Goal: Transaction & Acquisition: Purchase product/service

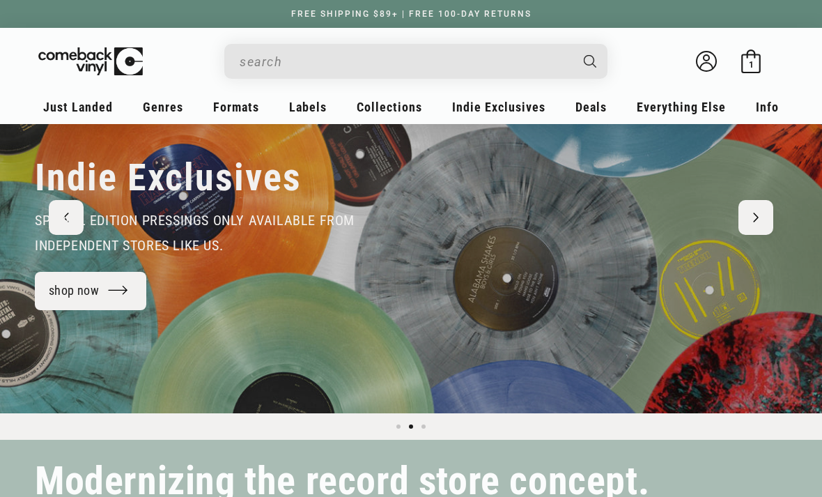
scroll to position [129, 0]
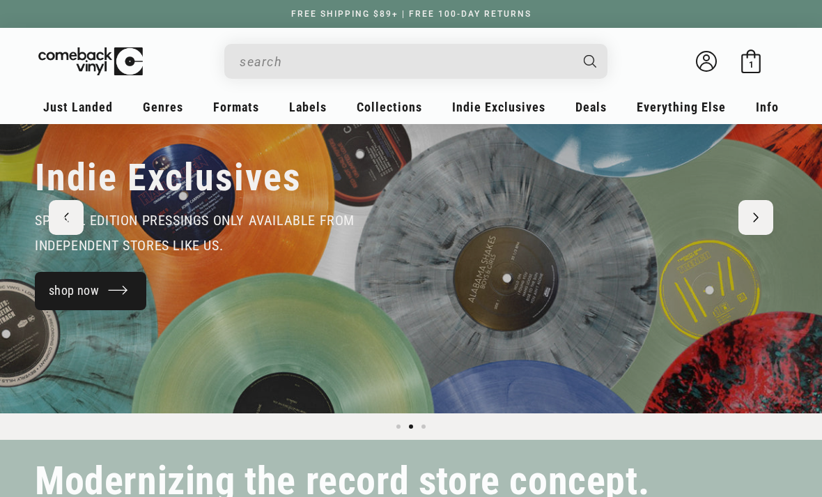
click at [69, 292] on link "shop now" at bounding box center [91, 291] width 112 height 38
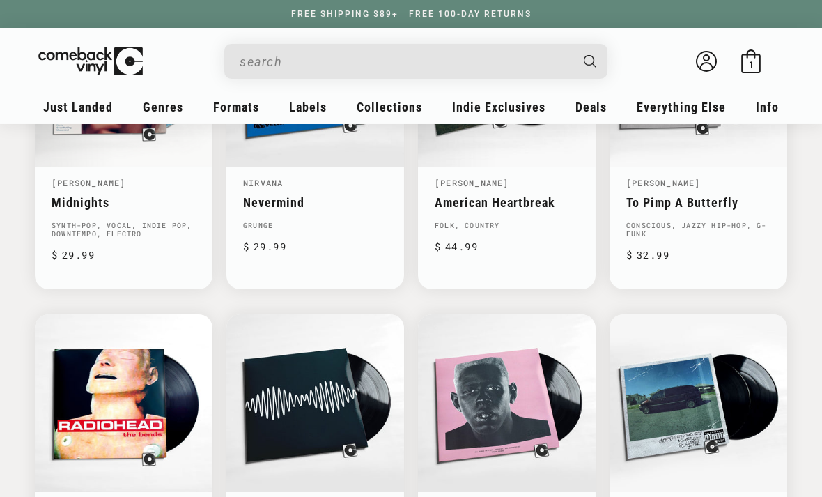
scroll to position [905, 0]
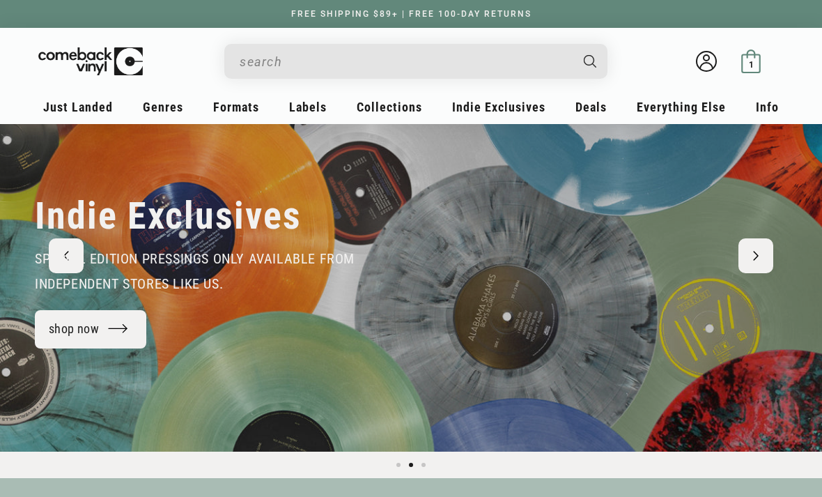
click at [755, 54] on icon at bounding box center [755, 55] width 0 height 3
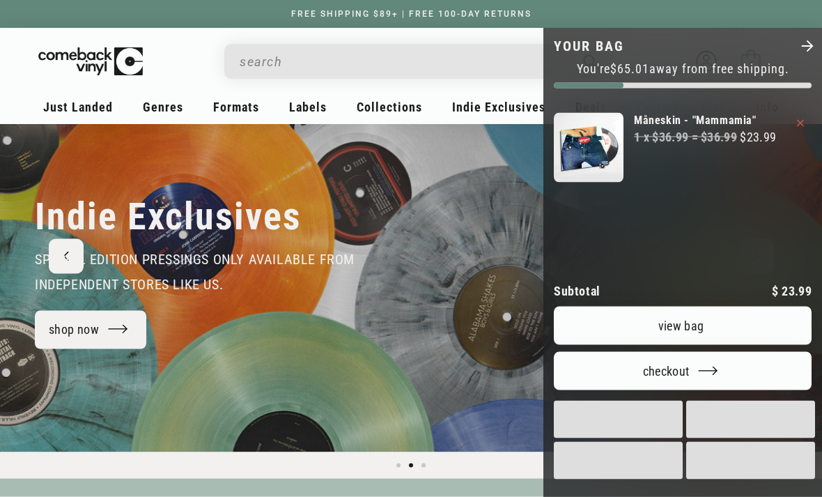
scroll to position [91, 0]
click at [613, 141] on img "Your bag" at bounding box center [589, 148] width 70 height 70
click at [684, 158] on div "Måneskin - "Mammamia" 1 x $36.99 = $36.99 $23.99" at bounding box center [705, 148] width 142 height 70
click at [701, 127] on link "Måneskin - "Mammamia"" at bounding box center [705, 120] width 142 height 15
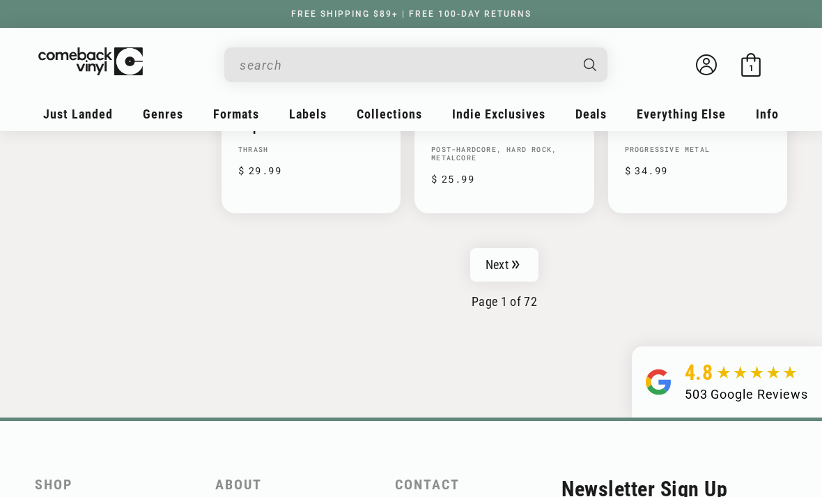
scroll to position [2329, 0]
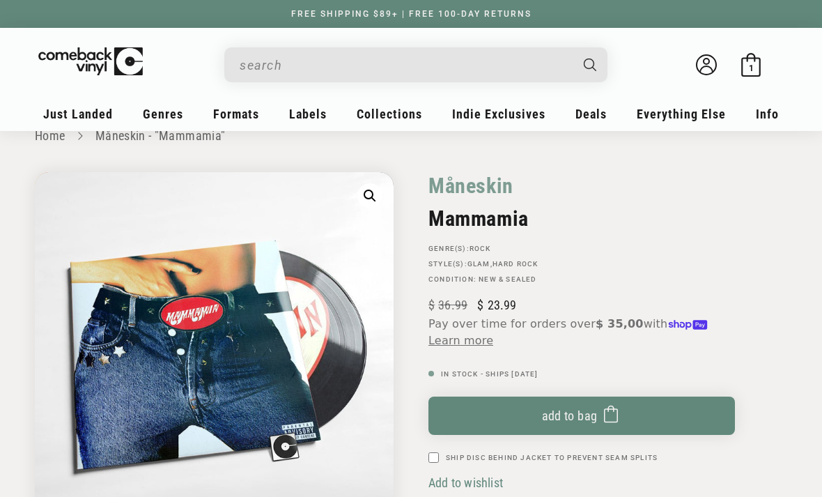
scroll to position [30, 0]
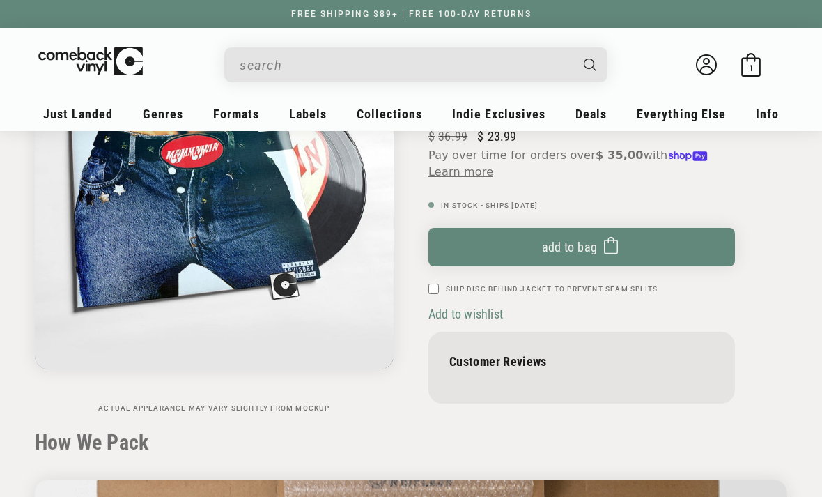
scroll to position [0, 0]
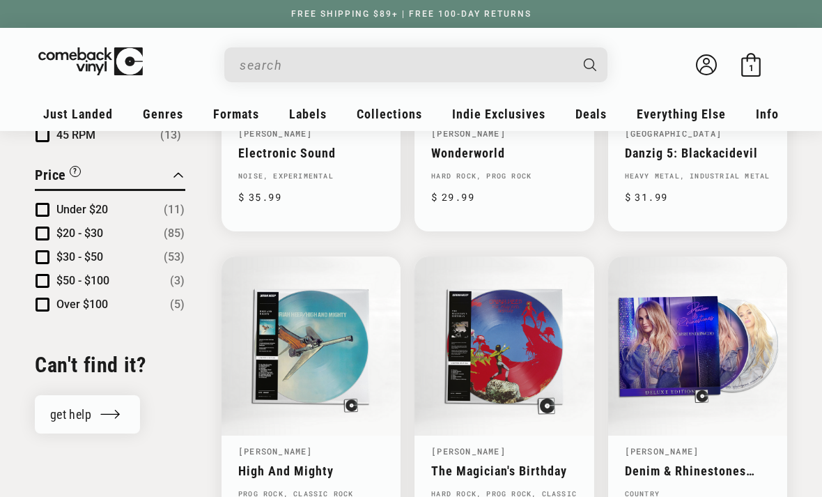
scroll to position [1292, 0]
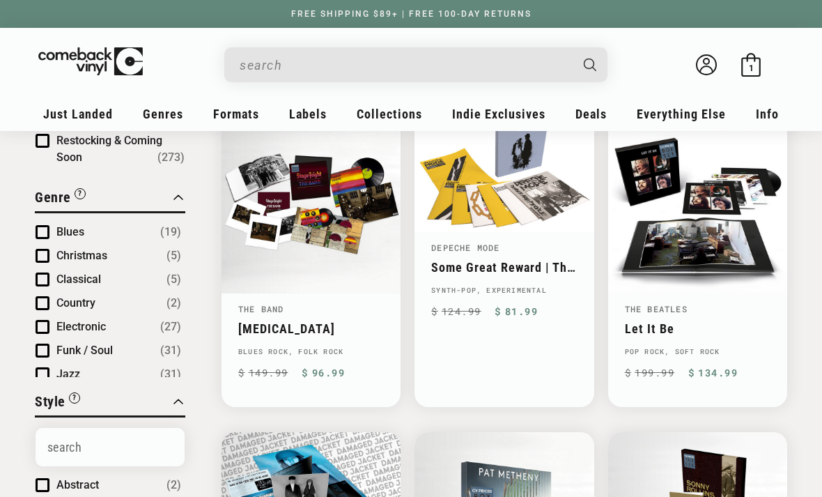
scroll to position [198, 0]
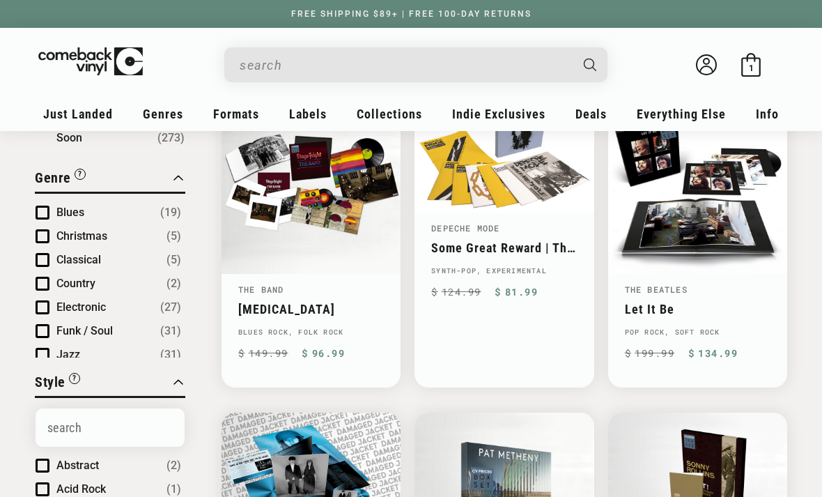
click at [119, 303] on button "Electronic (27)" at bounding box center [118, 307] width 125 height 17
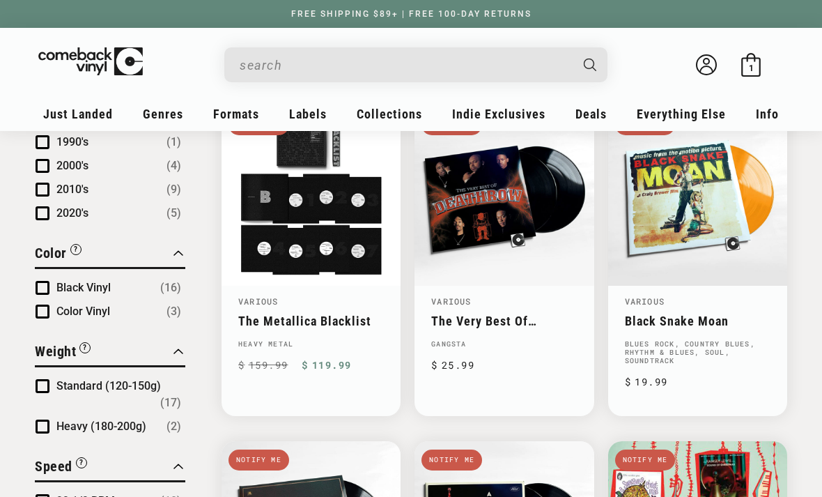
scroll to position [787, 0]
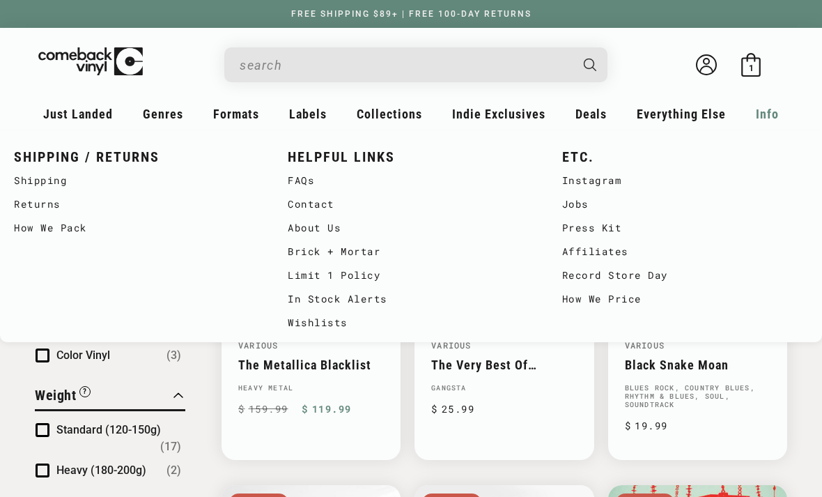
click at [777, 121] on div "Info" at bounding box center [767, 118] width 33 height 33
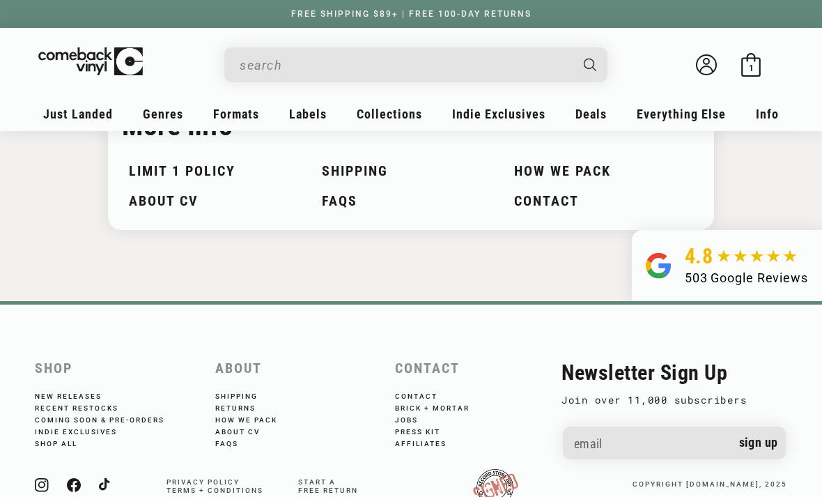
scroll to position [760, 0]
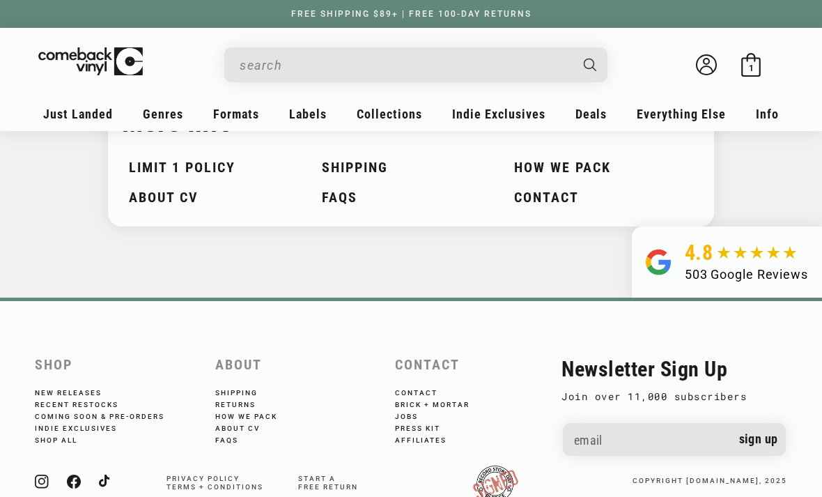
click at [114, 302] on footer "Shop New Releases Recent Restocks Coming Soon & Pre-Orders Indie Exclusives Sho…" at bounding box center [411, 420] width 822 height 245
click at [726, 66] on div "Account Bag 1 1 item" at bounding box center [728, 65] width 89 height 24
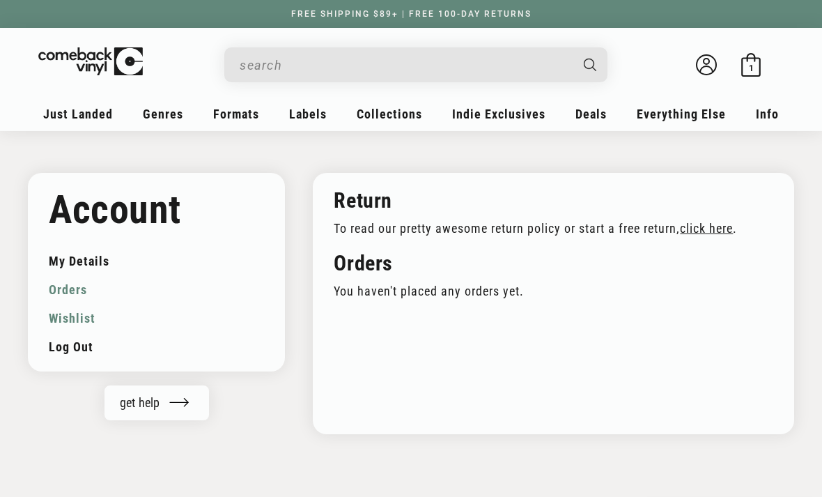
click at [105, 312] on link "Wishlist" at bounding box center [156, 318] width 215 height 29
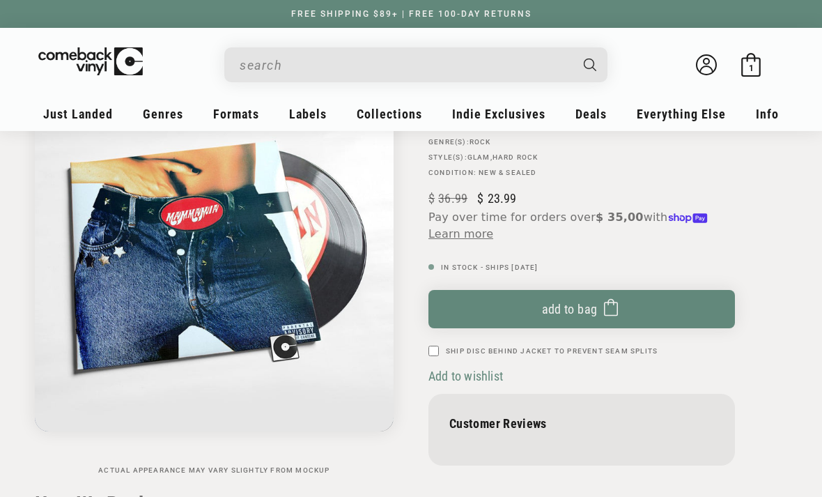
scroll to position [139, 0]
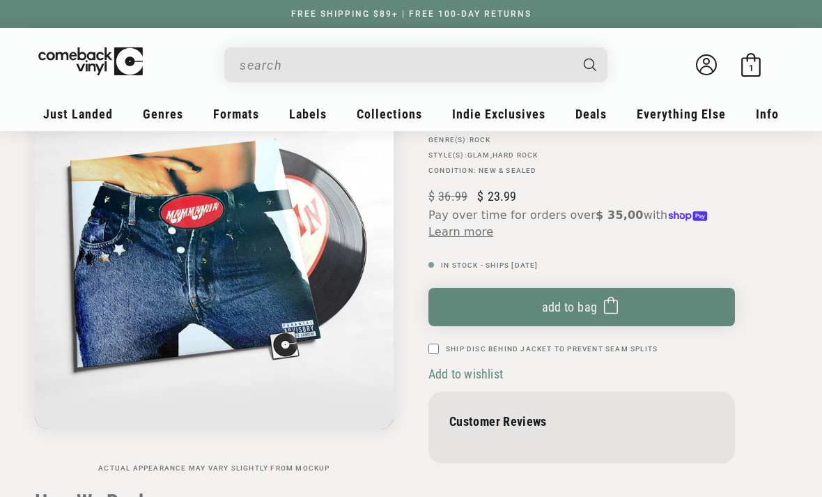
click at [448, 349] on label "Ship Disc Behind Jacket To Prevent Seam Splits" at bounding box center [552, 349] width 212 height 10
click at [439, 349] on input "Ship Disc Behind Jacket To Prevent Seam Splits" at bounding box center [434, 349] width 10 height 10
click at [434, 348] on input "Ship Disc Behind Jacket To Prevent Seam Splits" at bounding box center [434, 349] width 10 height 10
checkbox input "false"
click at [453, 377] on span "Add to wishlist" at bounding box center [466, 374] width 75 height 15
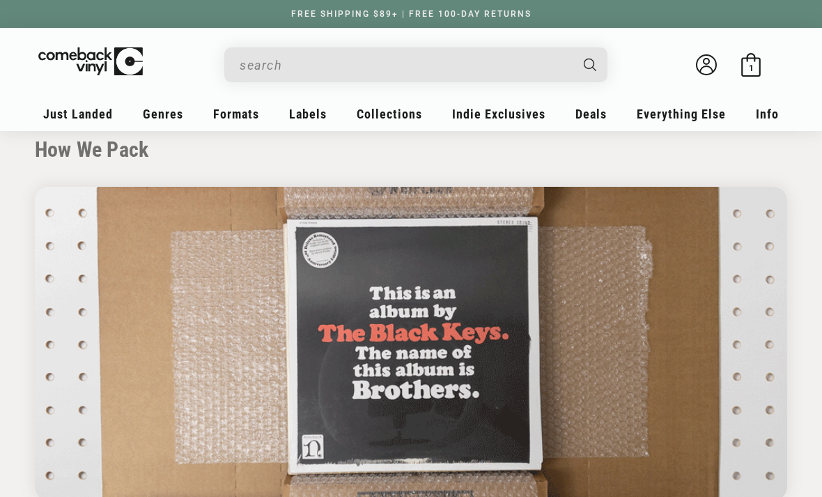
scroll to position [430, 0]
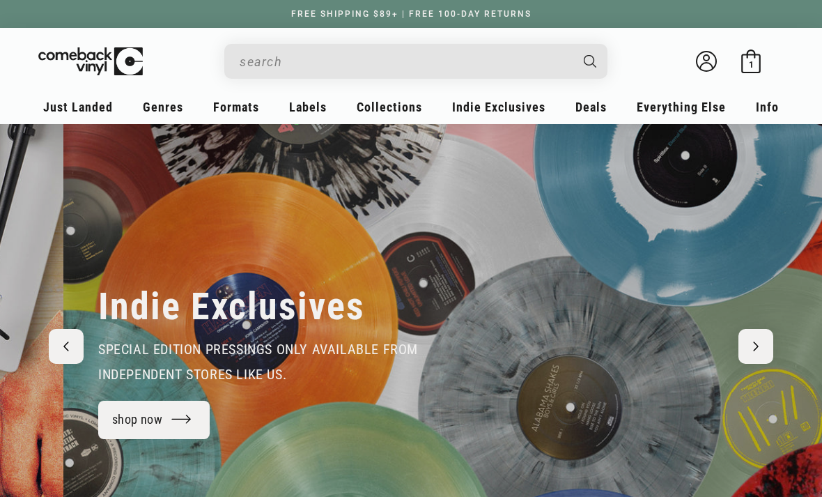
scroll to position [0, 822]
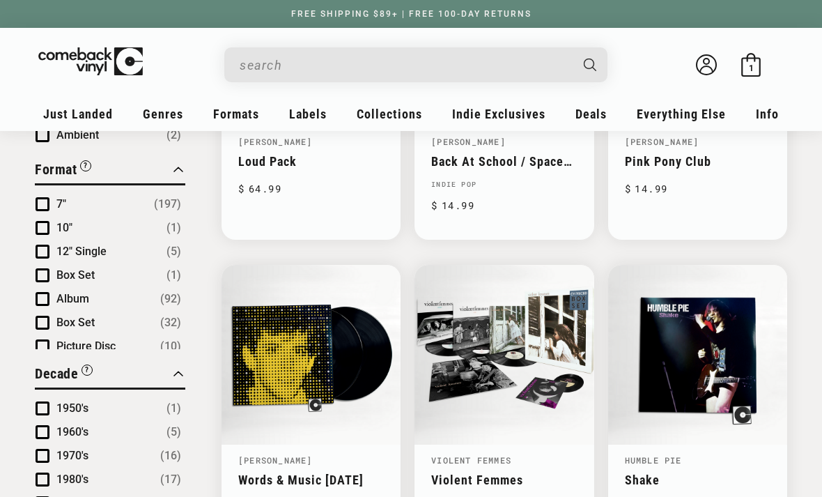
scroll to position [664, 0]
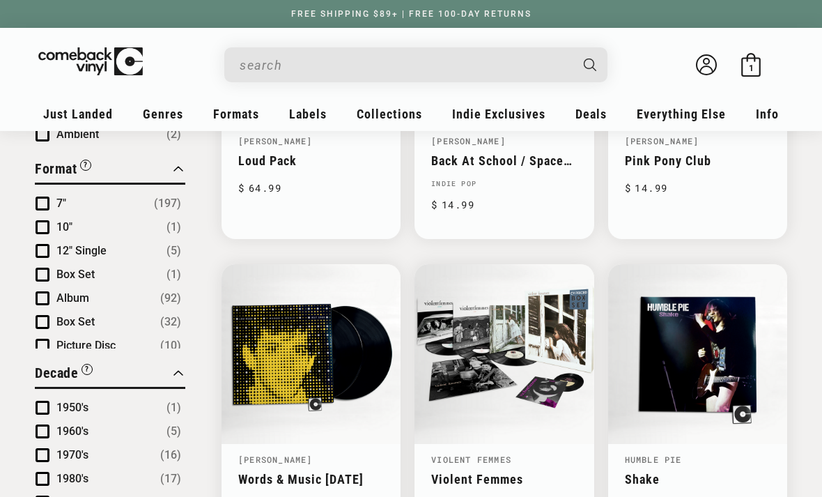
click at [37, 198] on span "Product filter" at bounding box center [43, 204] width 14 height 14
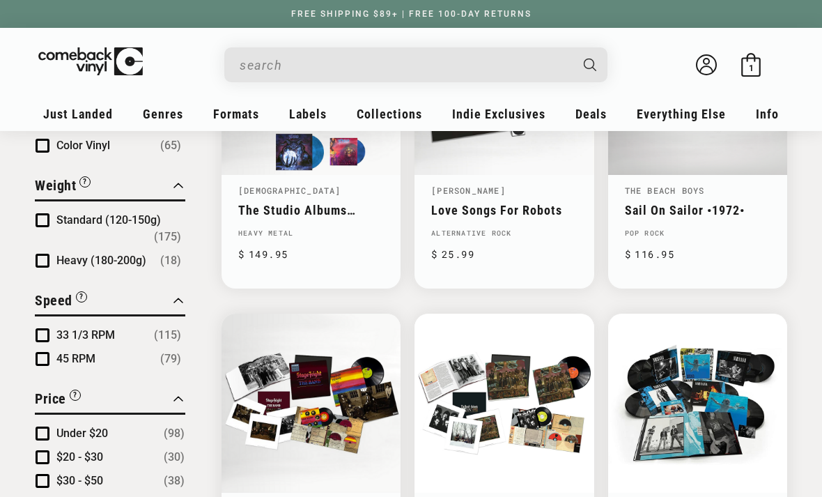
scroll to position [1249, 0]
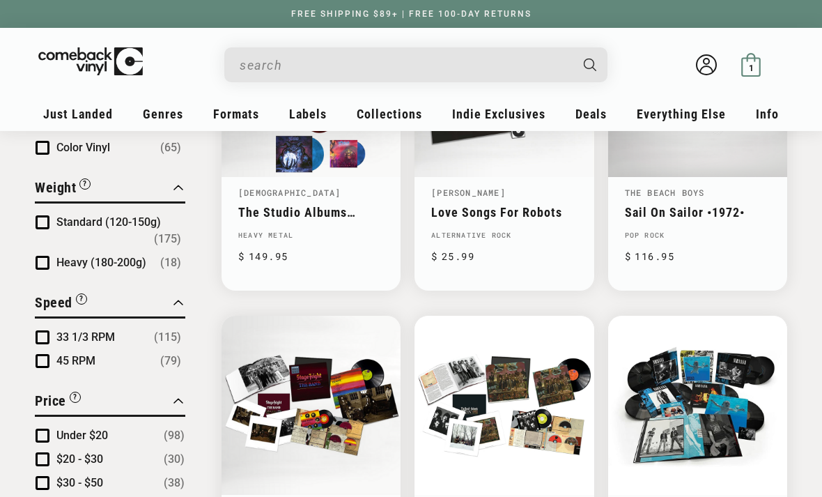
click at [752, 63] on span "1" at bounding box center [751, 68] width 5 height 10
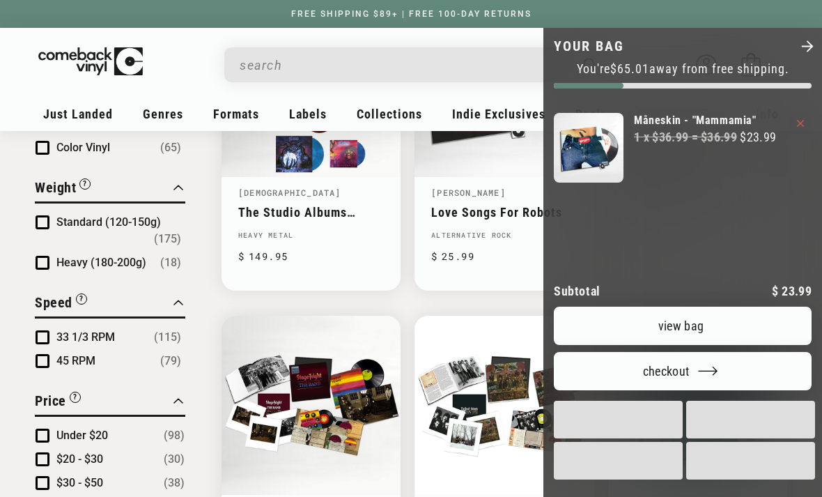
click at [815, 42] on icon "Close" at bounding box center [807, 46] width 16 height 16
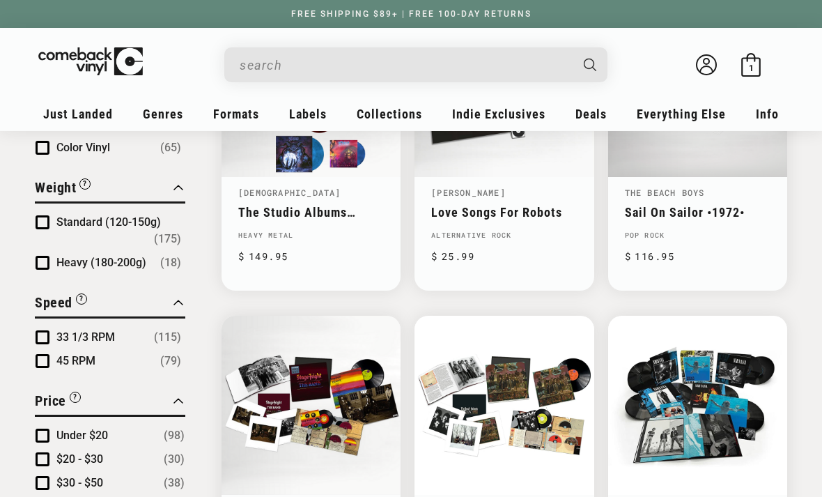
click at [36, 462] on span "Product filter" at bounding box center [43, 459] width 14 height 14
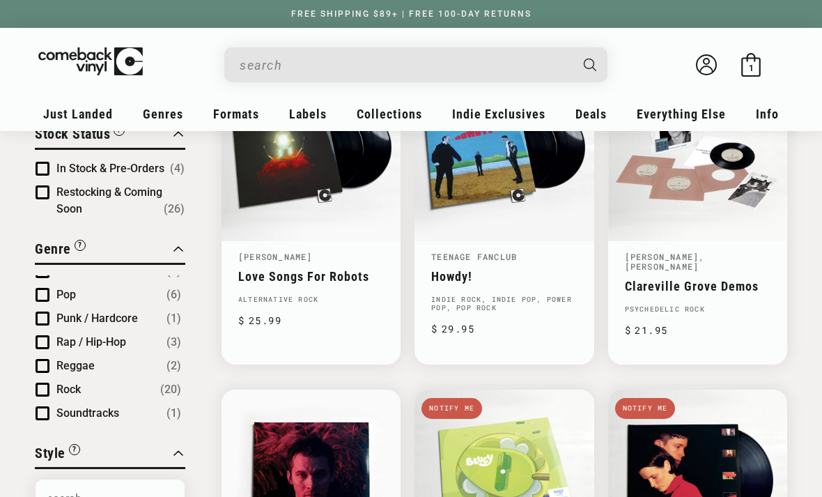
scroll to position [131, 0]
click at [39, 395] on span "Product filter" at bounding box center [43, 390] width 14 height 14
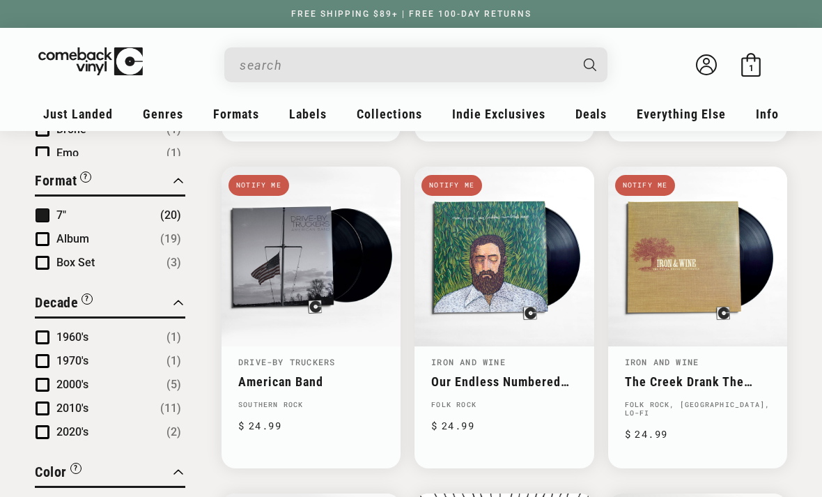
scroll to position [774, 0]
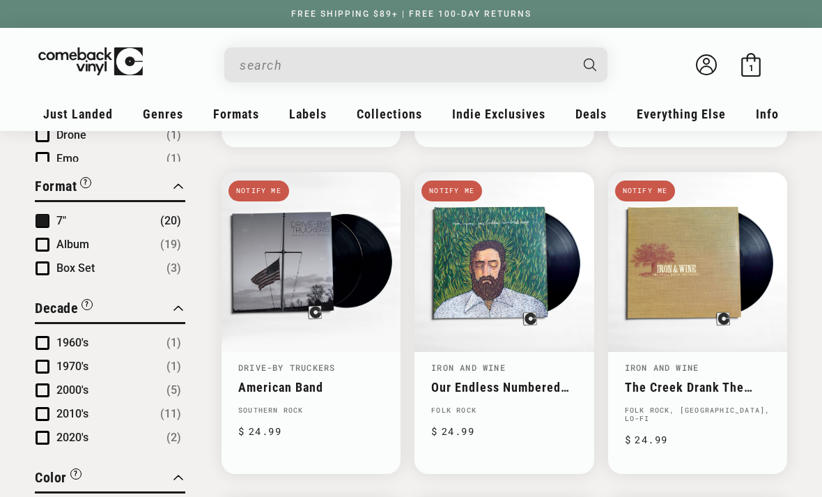
click at [38, 216] on span "Product filter" at bounding box center [43, 221] width 14 height 14
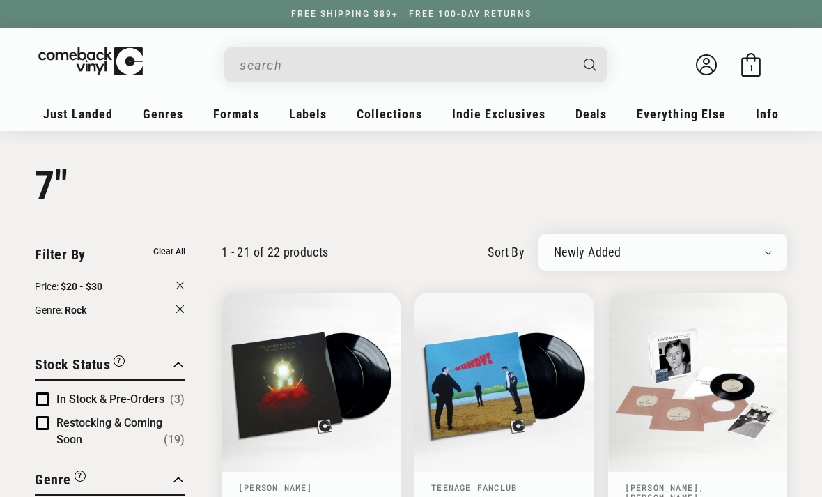
click at [296, 47] on div "Search" at bounding box center [422, 63] width 369 height 33
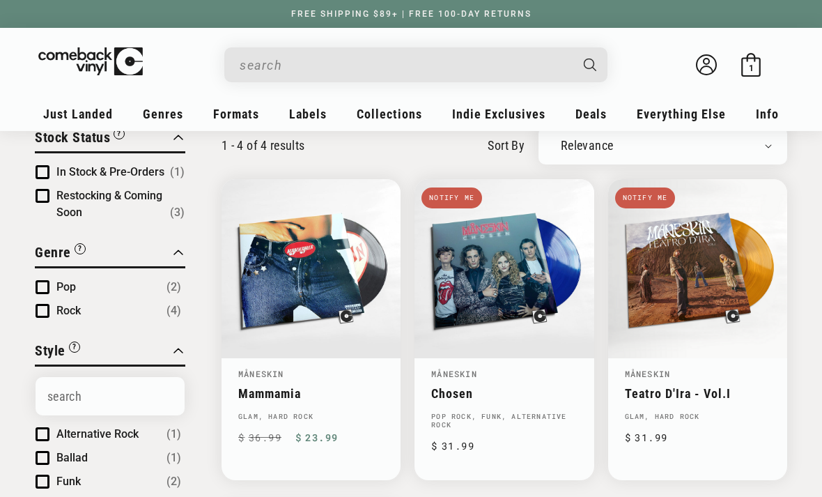
scroll to position [111, 0]
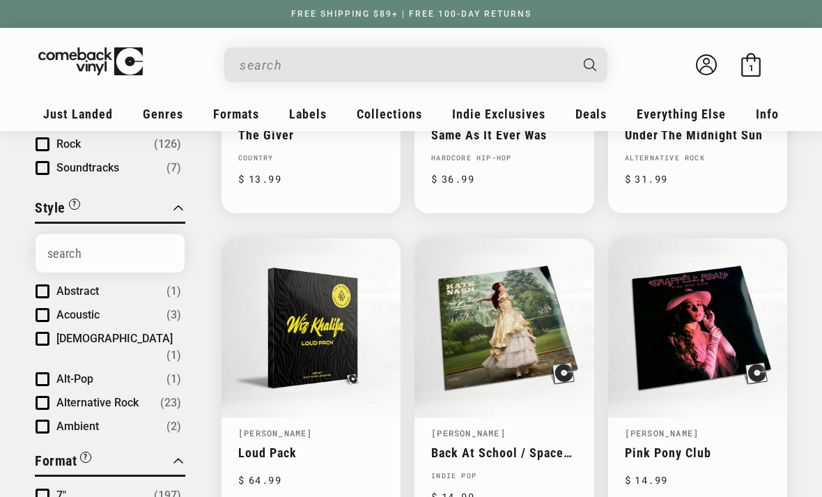
scroll to position [376, 0]
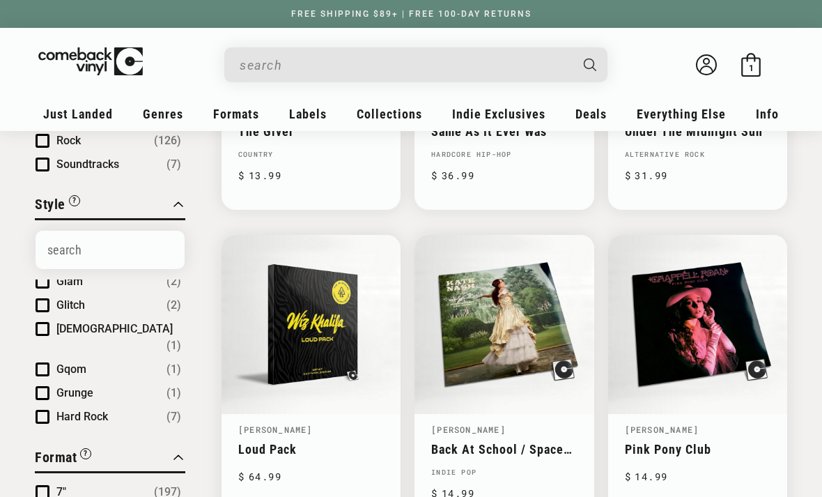
click at [45, 259] on input "Search Options" at bounding box center [110, 250] width 149 height 38
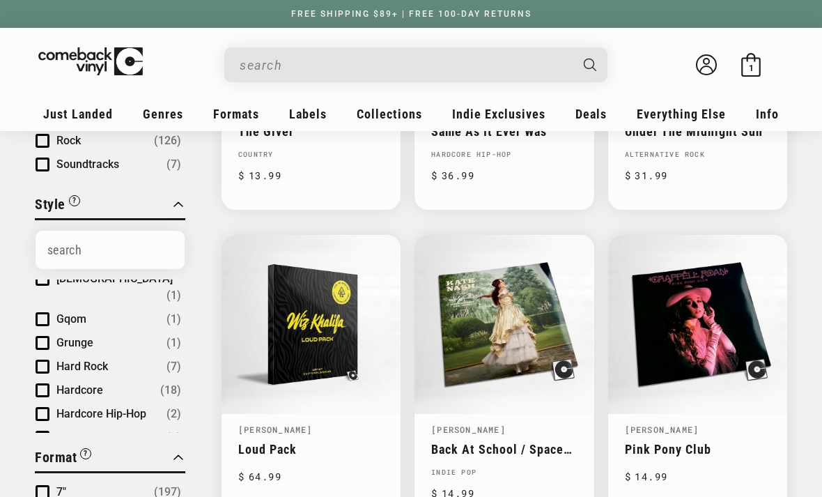
scroll to position [930, 0]
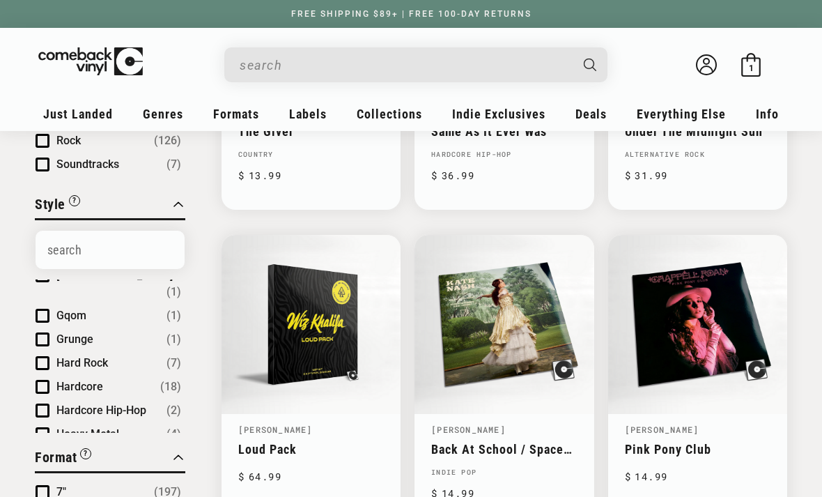
click at [39, 356] on span "Product filter" at bounding box center [43, 363] width 14 height 14
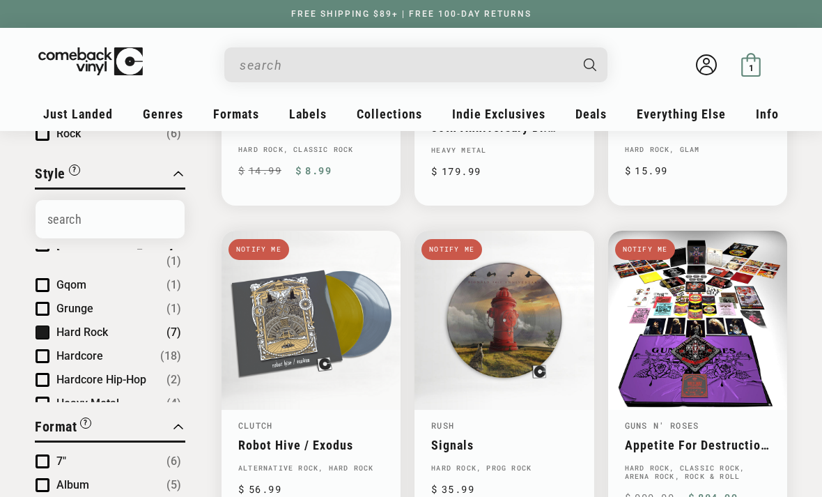
click at [758, 67] on icon at bounding box center [752, 65] width 24 height 24
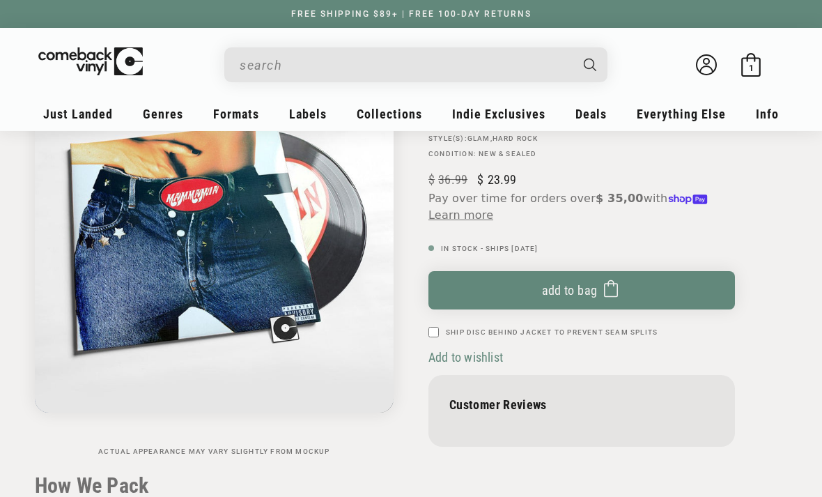
scroll to position [139, 0]
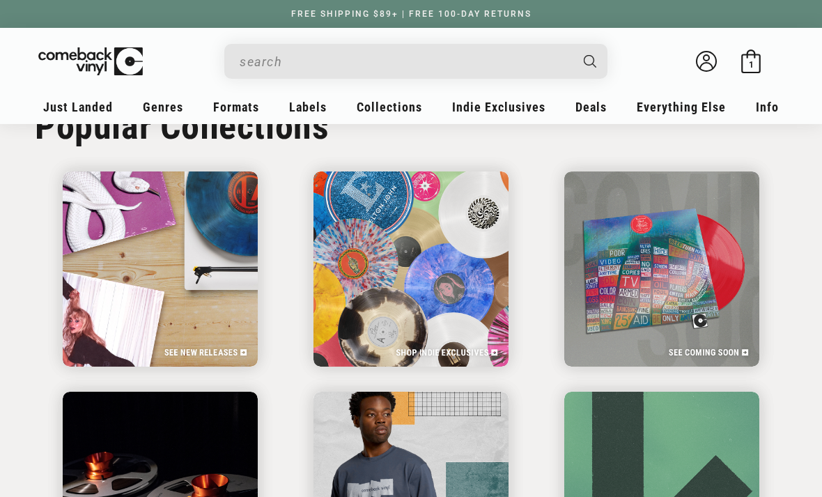
scroll to position [0, 1645]
